Goal: Navigation & Orientation: Find specific page/section

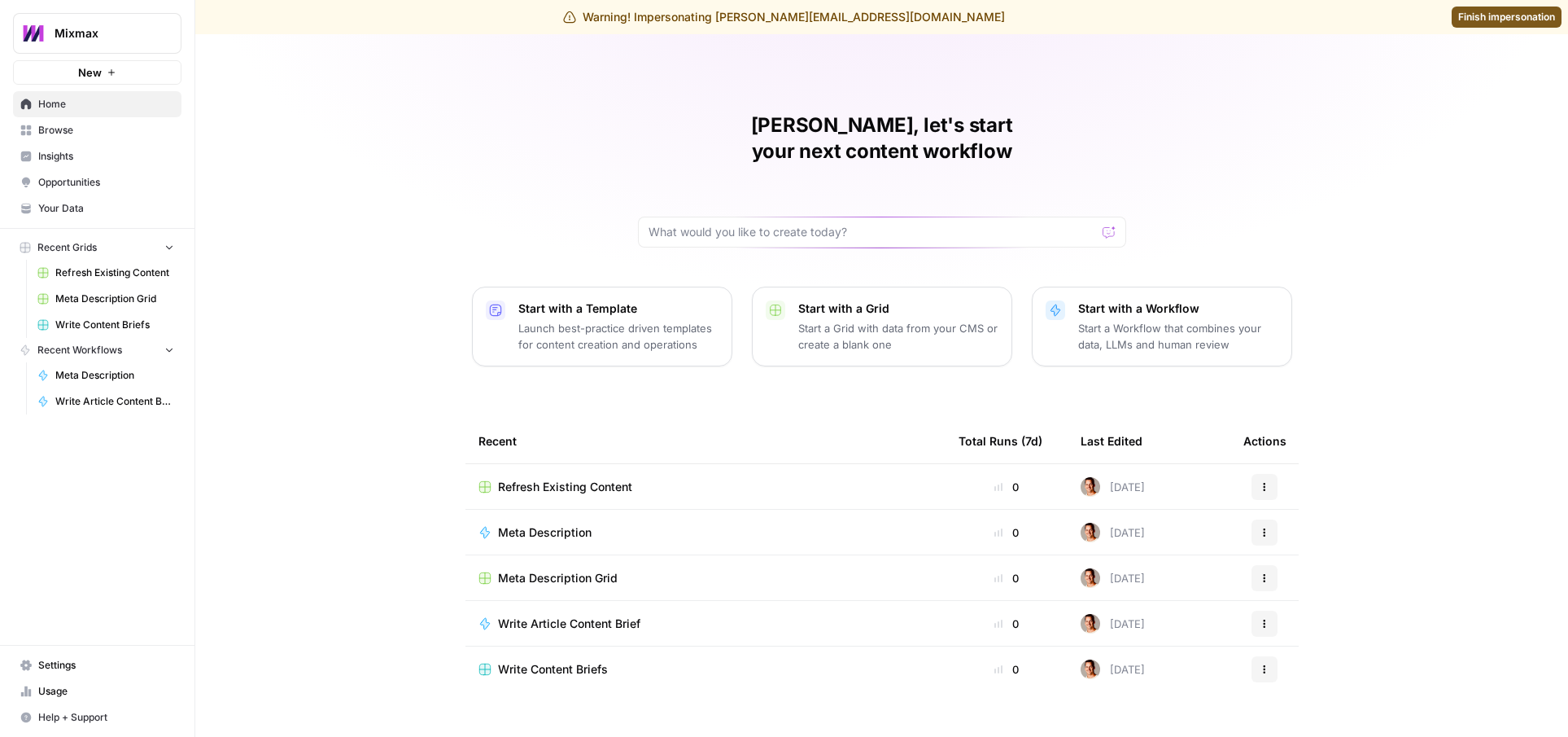
click at [96, 268] on span "Refresh Existing Content" at bounding box center [115, 272] width 119 height 15
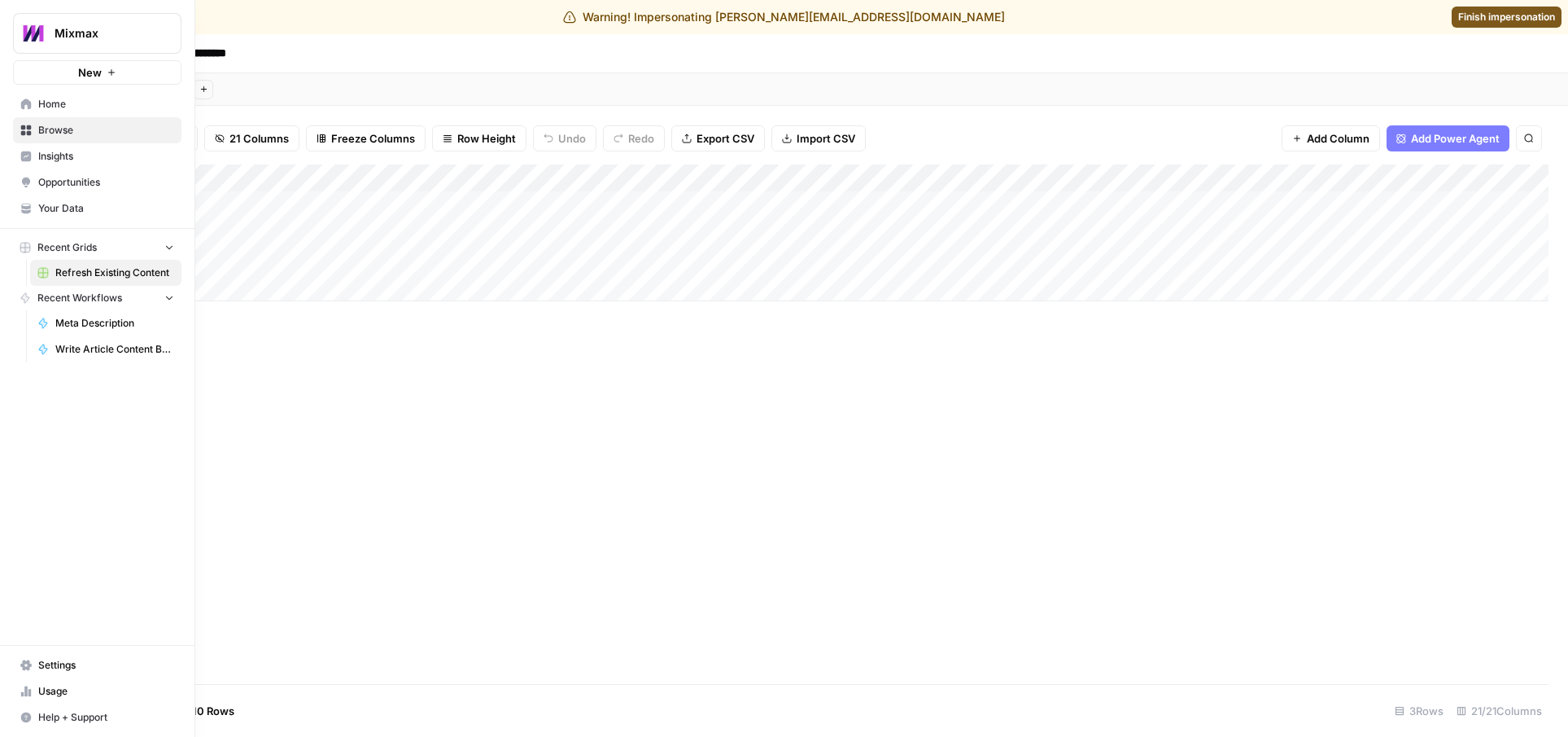
click at [66, 128] on span "Browse" at bounding box center [105, 130] width 135 height 15
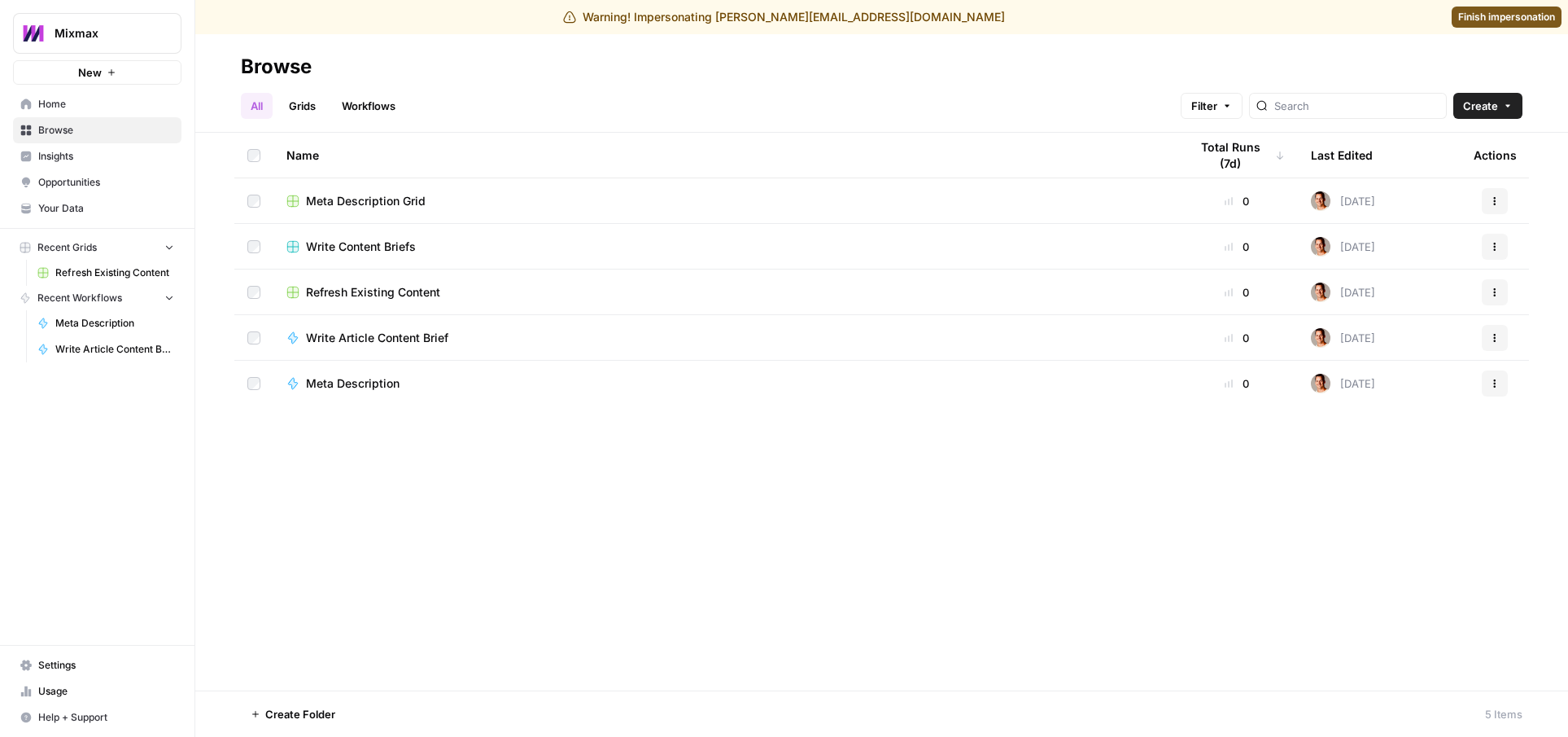
click at [1490, 19] on span "Finish impersonation" at bounding box center [1506, 17] width 96 height 15
